Goal: Task Accomplishment & Management: Complete application form

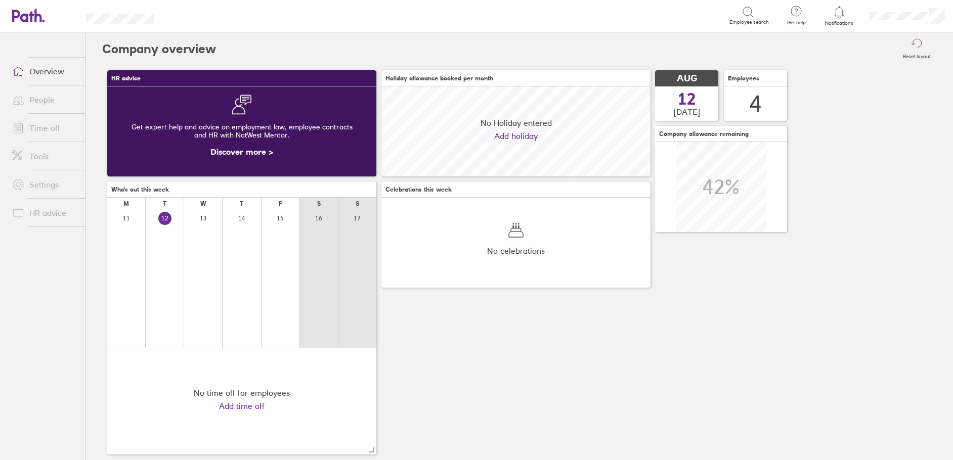
scroll to position [90, 269]
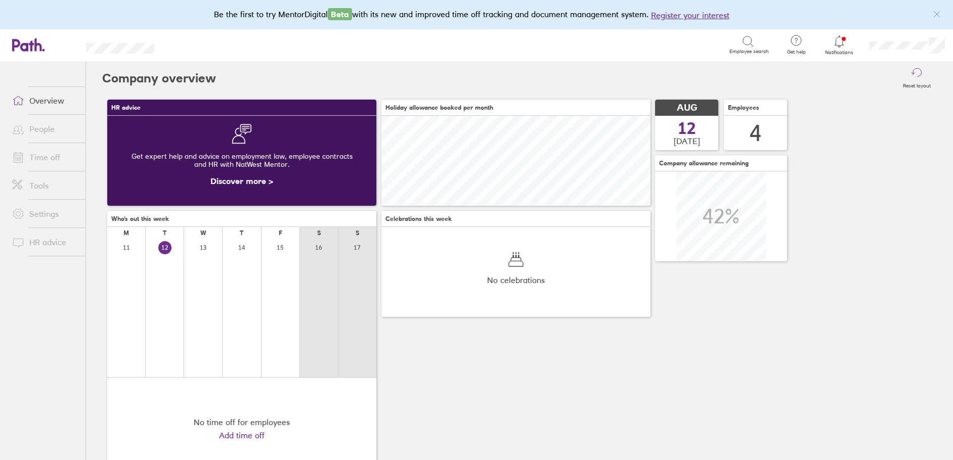
click at [47, 101] on link "Overview" at bounding box center [44, 101] width 81 height 20
click at [41, 133] on link "People" at bounding box center [44, 129] width 81 height 20
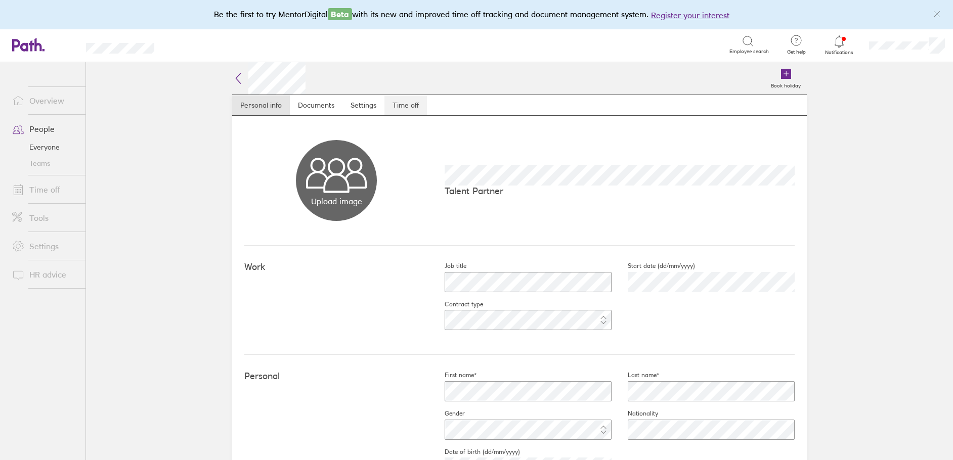
click at [395, 104] on link "Time off" at bounding box center [405, 105] width 42 height 20
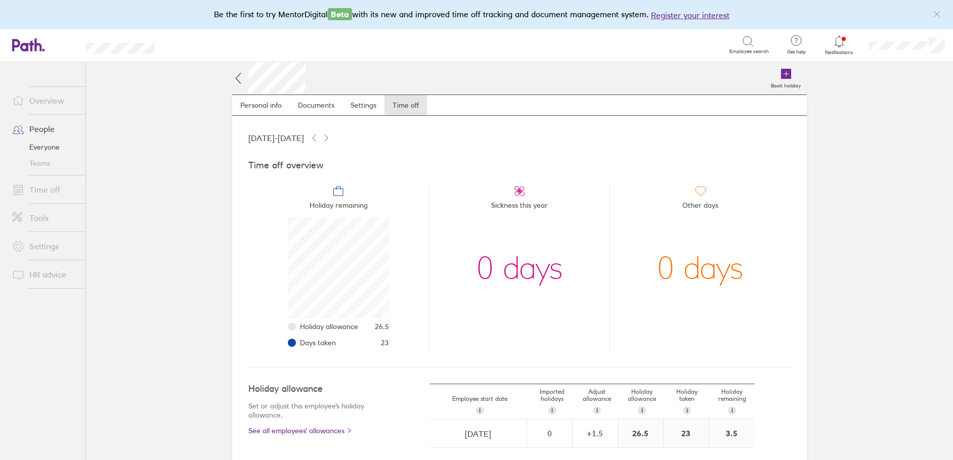
click at [516, 205] on span "Sickness this year" at bounding box center [519, 207] width 57 height 20
click at [40, 196] on link "Time off" at bounding box center [44, 190] width 81 height 20
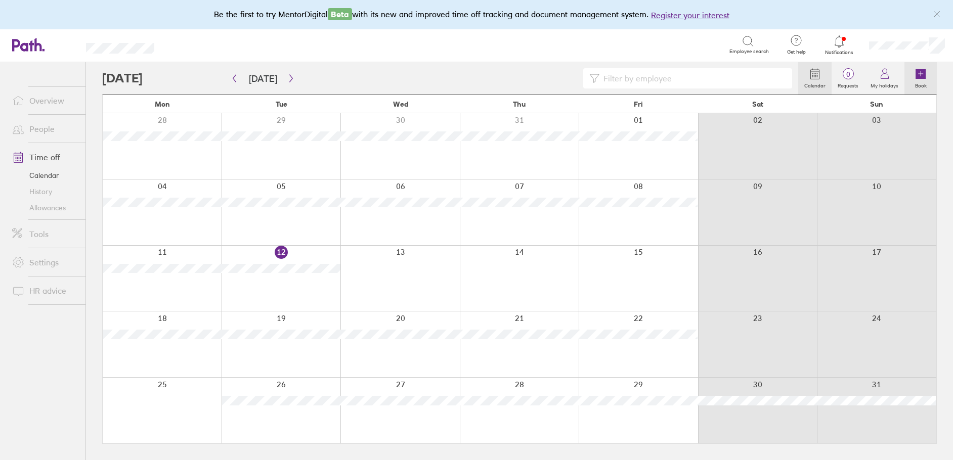
click at [919, 71] on icon at bounding box center [921, 74] width 10 height 10
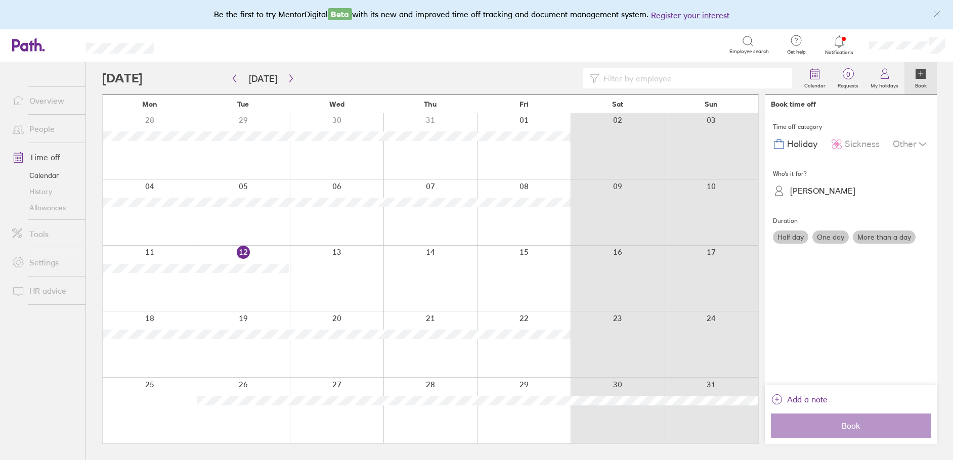
click at [857, 148] on span "Sickness" at bounding box center [862, 144] width 35 height 11
click at [830, 194] on div "[PERSON_NAME]" at bounding box center [822, 191] width 65 height 10
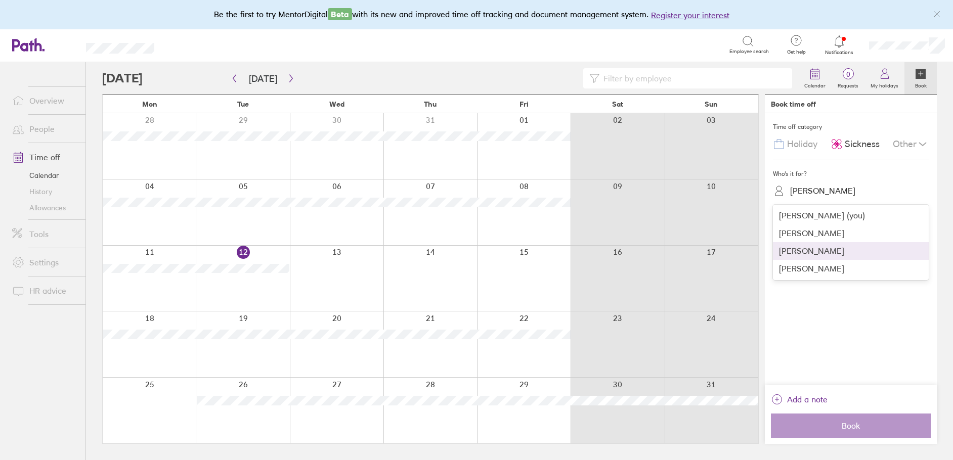
click at [819, 250] on div "[PERSON_NAME]" at bounding box center [851, 251] width 156 height 18
click at [827, 238] on label "One day" at bounding box center [830, 237] width 36 height 13
click at [0, 0] on input "One day" at bounding box center [0, 0] width 0 height 0
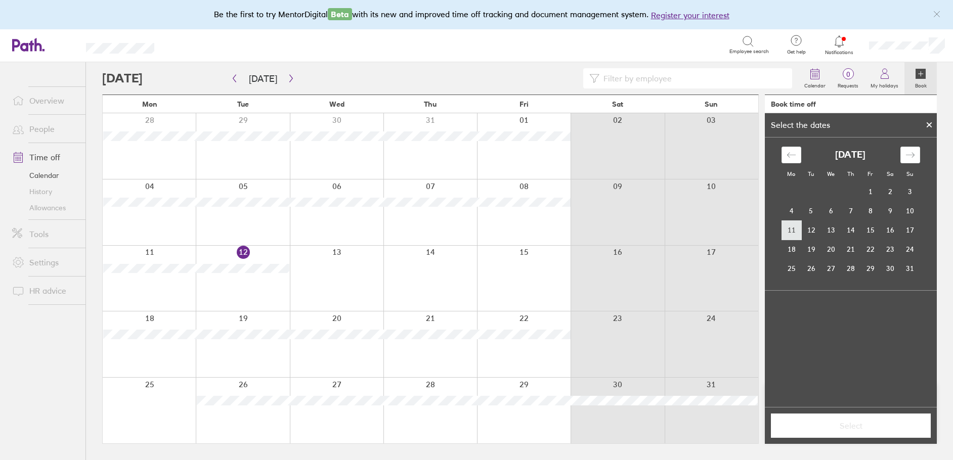
click at [795, 231] on td "11" at bounding box center [792, 230] width 20 height 19
click at [859, 430] on span "Select" at bounding box center [851, 425] width 146 height 9
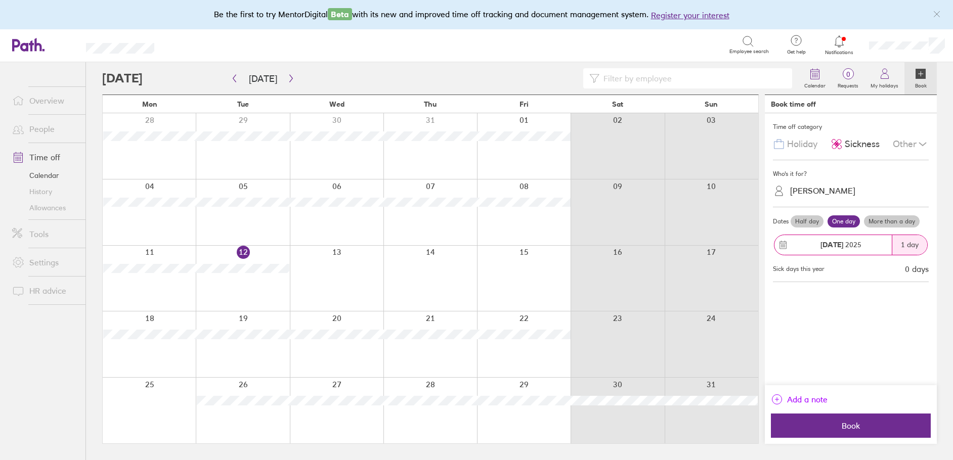
click at [811, 403] on span "Add a note" at bounding box center [807, 400] width 40 height 16
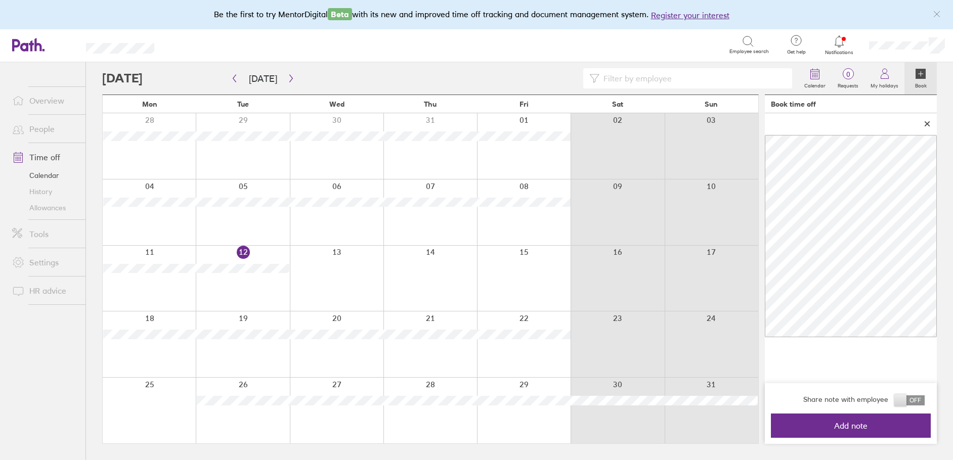
click at [902, 402] on span at bounding box center [909, 401] width 30 height 10
click at [925, 403] on input "checkbox" at bounding box center [925, 403] width 0 height 0
click at [918, 399] on span at bounding box center [909, 401] width 30 height 10
click at [925, 403] on input "checkbox" at bounding box center [925, 403] width 0 height 0
click at [849, 431] on button "Add note" at bounding box center [851, 426] width 160 height 24
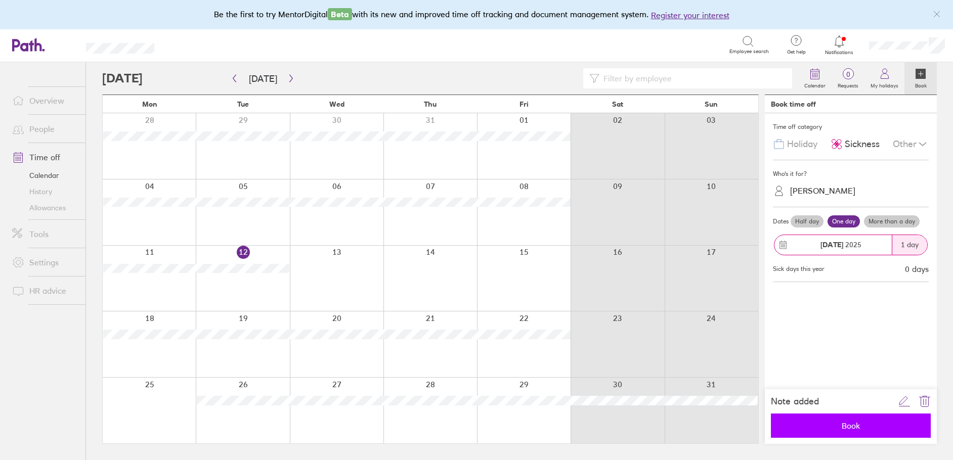
click at [866, 428] on span "Book" at bounding box center [851, 425] width 146 height 9
